Goal: Information Seeking & Learning: Learn about a topic

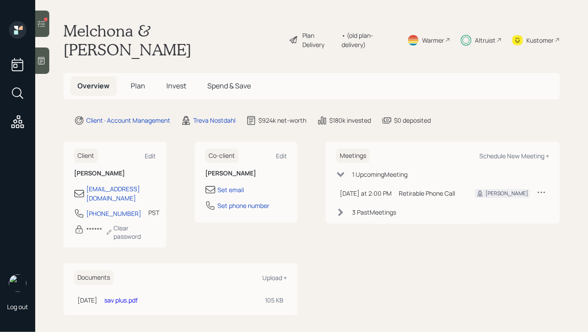
click at [176, 81] on span "Invest" at bounding box center [176, 86] width 20 height 10
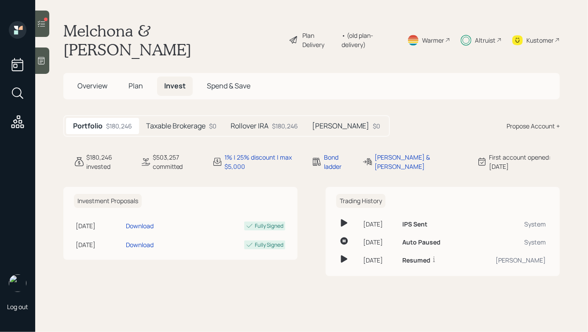
click at [338, 122] on h5 "Roth IRA" at bounding box center [340, 126] width 57 height 8
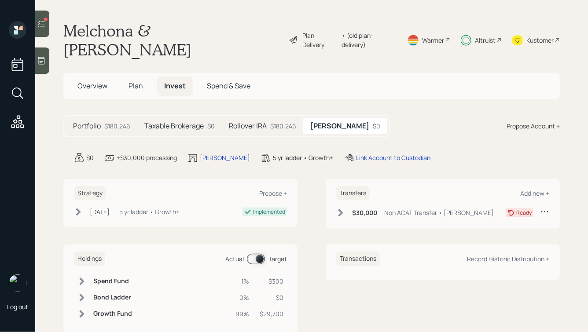
click at [88, 81] on span "Overview" at bounding box center [93, 86] width 30 height 10
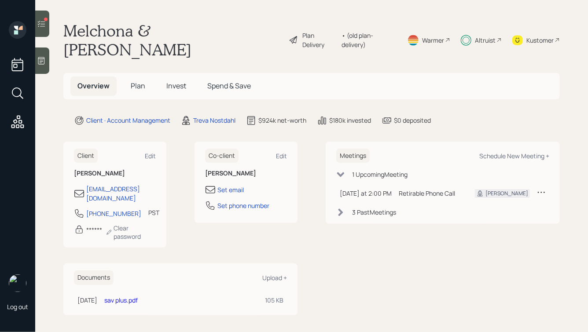
click at [173, 81] on span "Invest" at bounding box center [176, 86] width 20 height 10
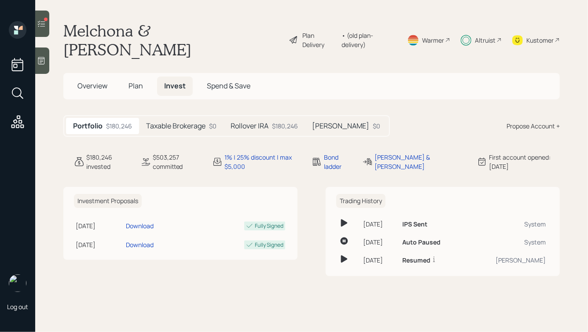
click at [269, 118] on div "Rollover IRA $180,246" at bounding box center [264, 126] width 81 height 16
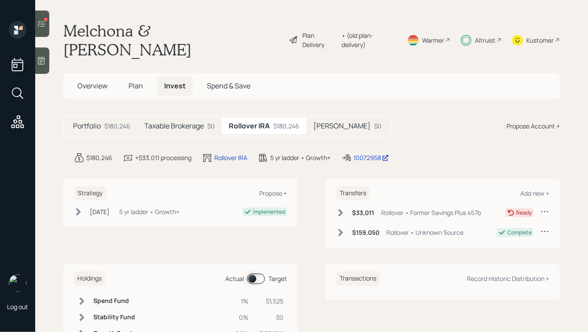
click at [96, 81] on span "Overview" at bounding box center [93, 86] width 30 height 10
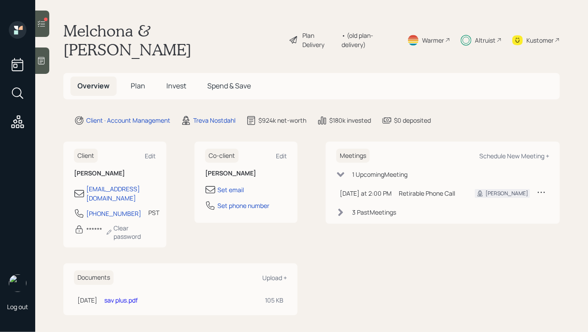
click at [43, 27] on icon at bounding box center [41, 23] width 9 height 9
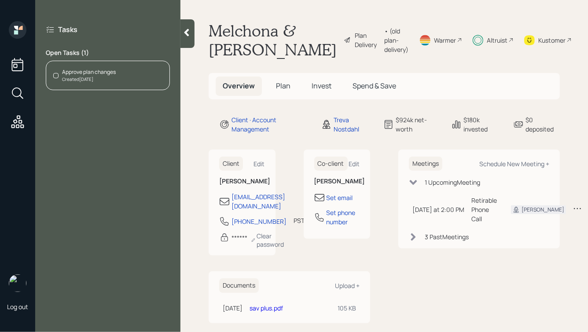
click at [286, 90] on span "Plan" at bounding box center [283, 86] width 15 height 10
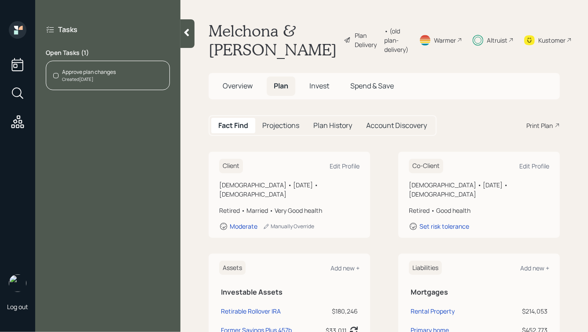
click at [248, 48] on h1 "Melchona & Cleto Cuevas" at bounding box center [273, 40] width 128 height 38
click at [183, 37] on div at bounding box center [188, 33] width 14 height 29
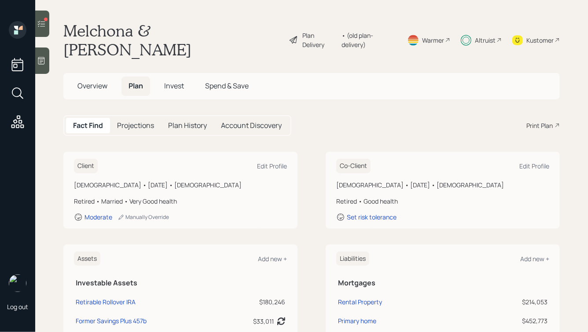
click at [89, 81] on span "Overview" at bounding box center [93, 86] width 30 height 10
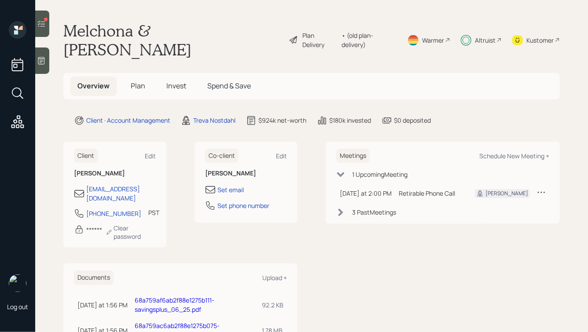
click at [168, 81] on span "Invest" at bounding box center [176, 86] width 20 height 10
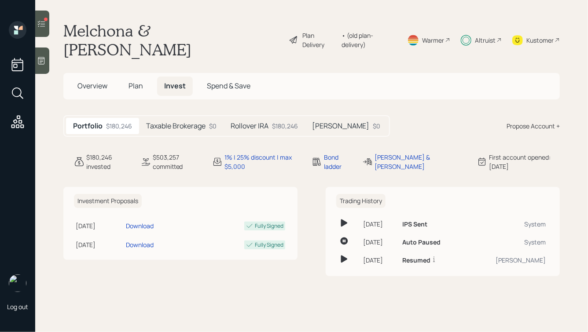
click at [182, 122] on h5 "Taxable Brokerage" at bounding box center [175, 126] width 59 height 8
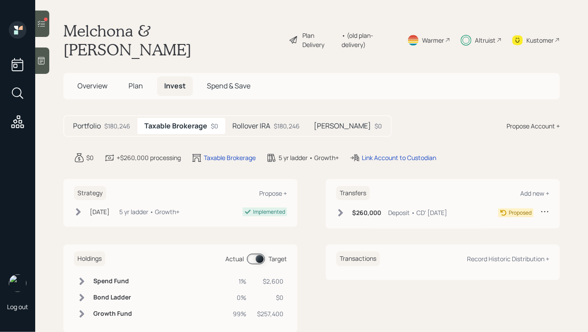
click at [243, 122] on h5 "Rollover IRA" at bounding box center [252, 126] width 38 height 8
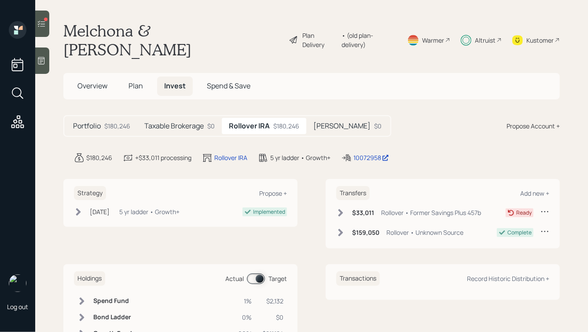
click at [319, 122] on h5 "Roth IRA" at bounding box center [342, 126] width 57 height 8
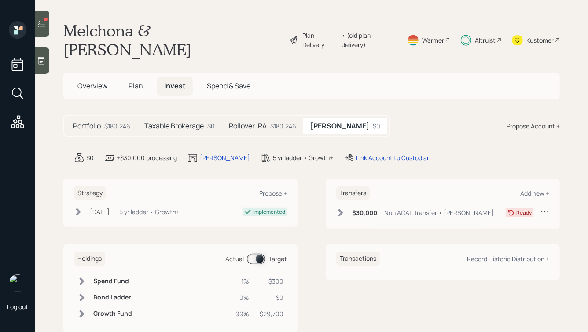
click at [274, 122] on div "$180,246" at bounding box center [283, 126] width 26 height 9
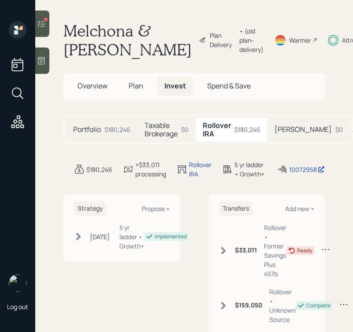
click at [328, 44] on div "Altruist" at bounding box center [348, 40] width 41 height 38
click at [88, 91] on span "Overview" at bounding box center [93, 86] width 30 height 10
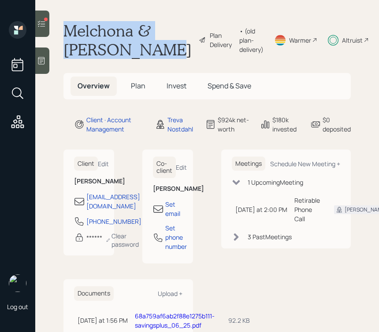
drag, startPoint x: 70, startPoint y: 30, endPoint x: 116, endPoint y: 72, distance: 62.3
click at [116, 59] on h1 "Melchona & Cleto Cuevas" at bounding box center [127, 40] width 128 height 38
